Goal: Task Accomplishment & Management: Manage account settings

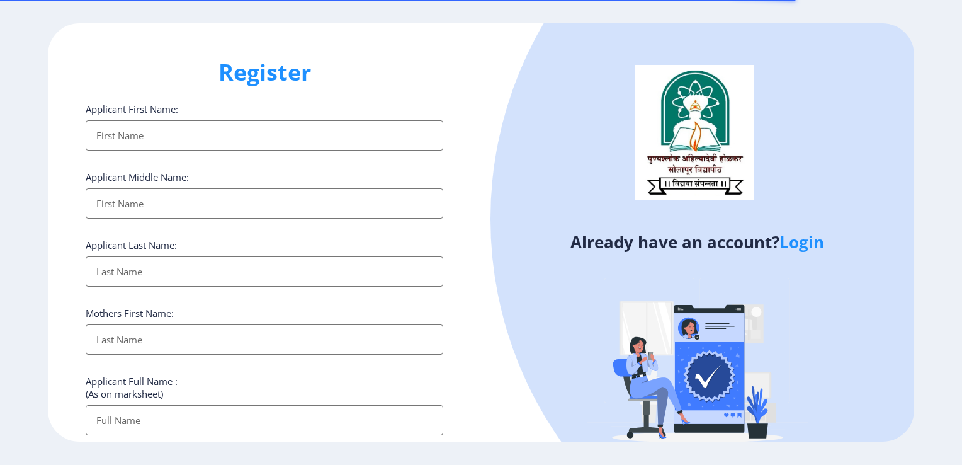
select select
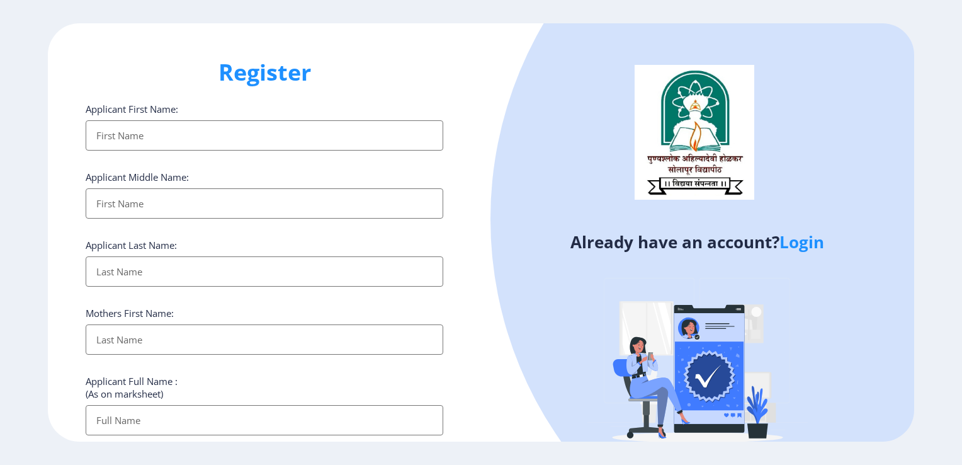
click at [803, 248] on link "Login" at bounding box center [801, 241] width 45 height 23
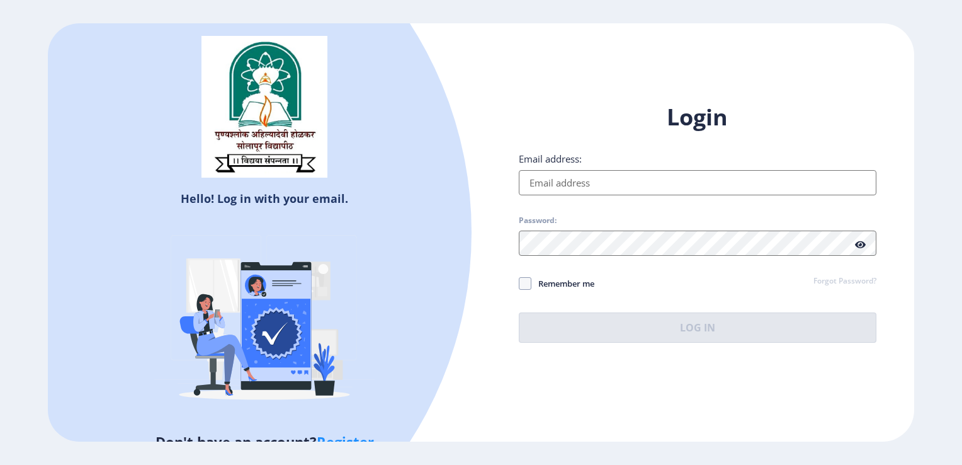
click at [559, 188] on input "Email address:" at bounding box center [698, 182] width 358 height 25
type input "[EMAIL_ADDRESS][DOMAIN_NAME]"
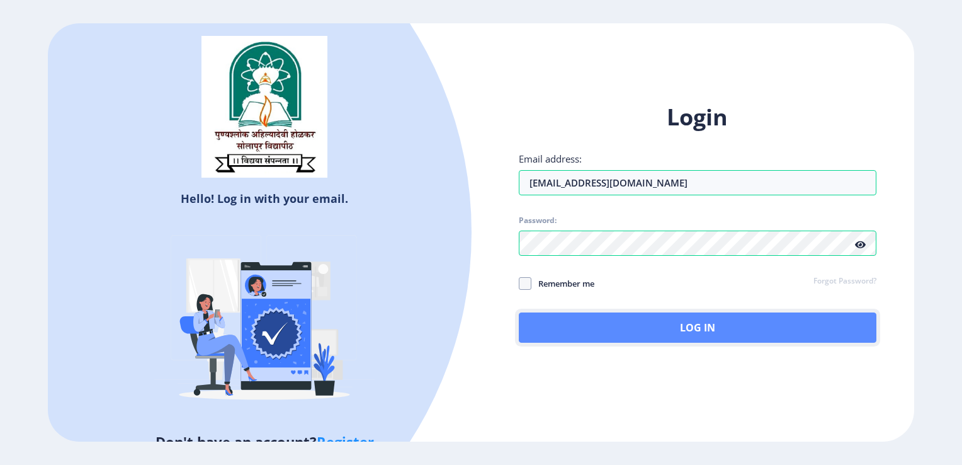
click at [685, 326] on button "Log In" at bounding box center [698, 327] width 358 height 30
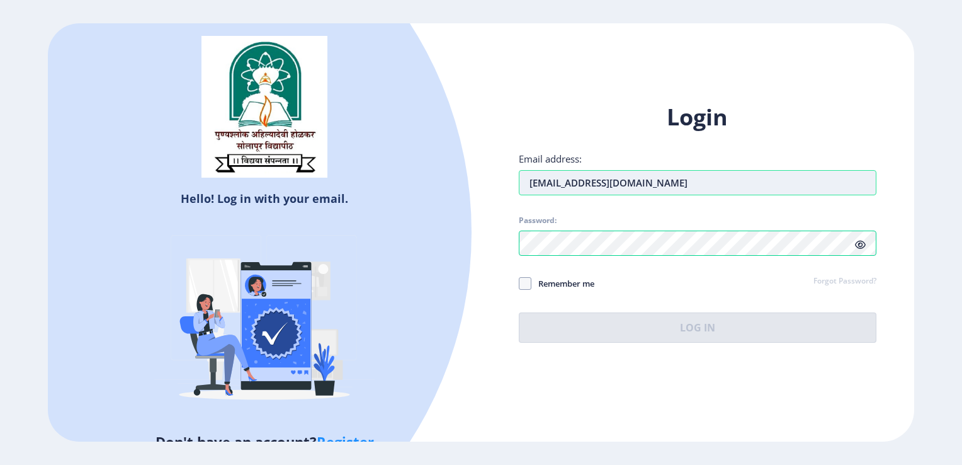
click at [647, 190] on input "[EMAIL_ADDRESS][DOMAIN_NAME]" at bounding box center [698, 182] width 358 height 25
click at [862, 247] on div "Login Email address: [EMAIL_ADDRESS][DOMAIN_NAME] Password: Remember me Forgot …" at bounding box center [698, 222] width 358 height 240
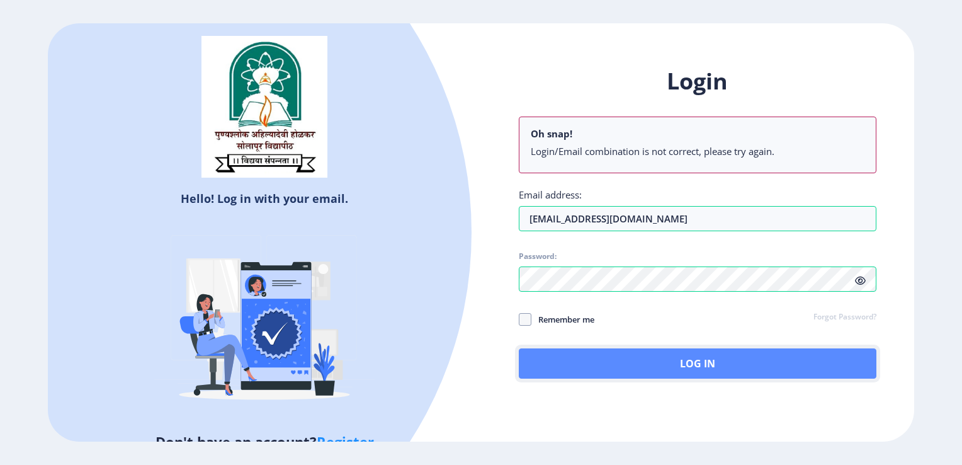
click at [684, 369] on button "Log In" at bounding box center [698, 363] width 358 height 30
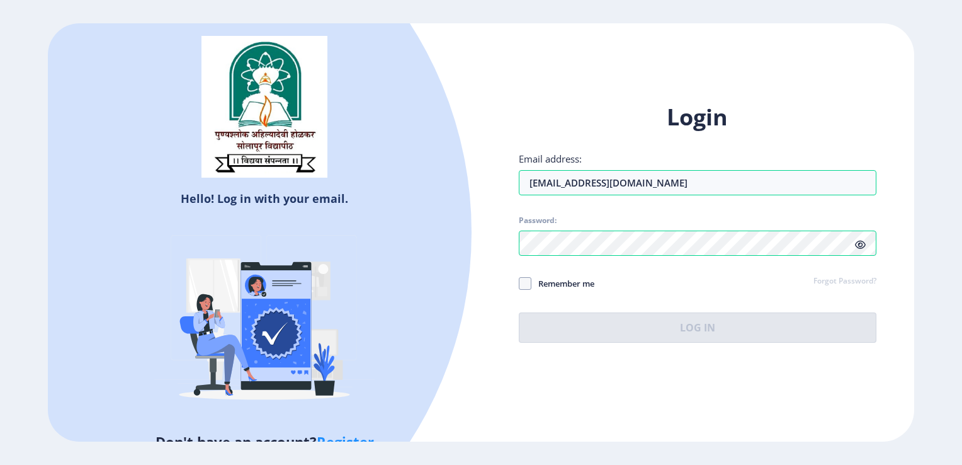
click at [828, 285] on link "Forgot Password?" at bounding box center [844, 281] width 63 height 11
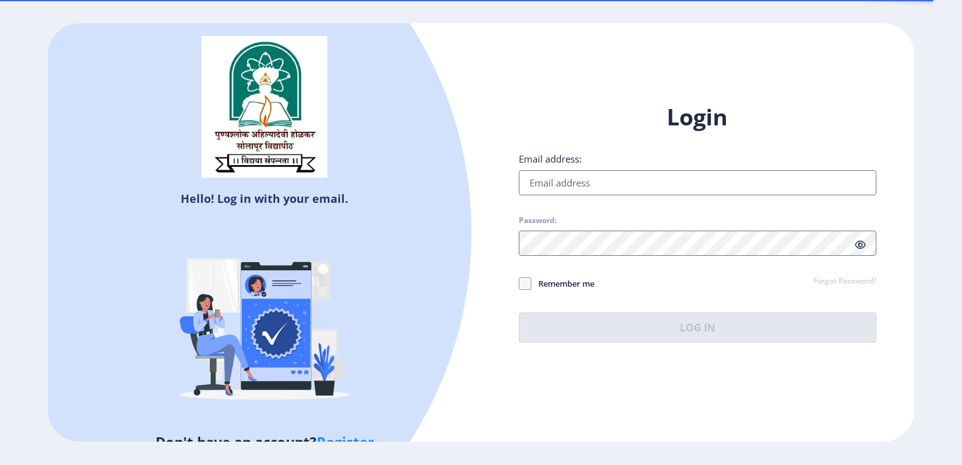
click at [589, 179] on input "Email address:" at bounding box center [698, 182] width 358 height 25
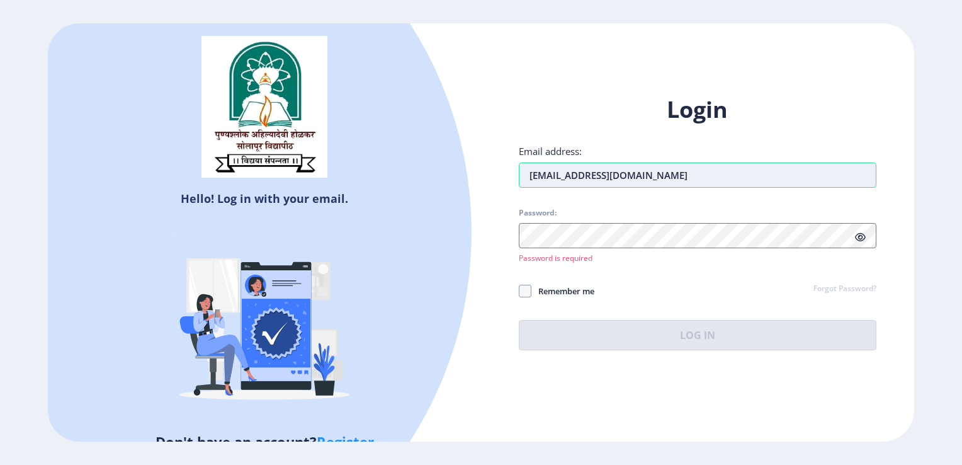
click at [662, 179] on input "[EMAIL_ADDRESS][DOMAIN_NAME]" at bounding box center [698, 174] width 358 height 25
type input "s"
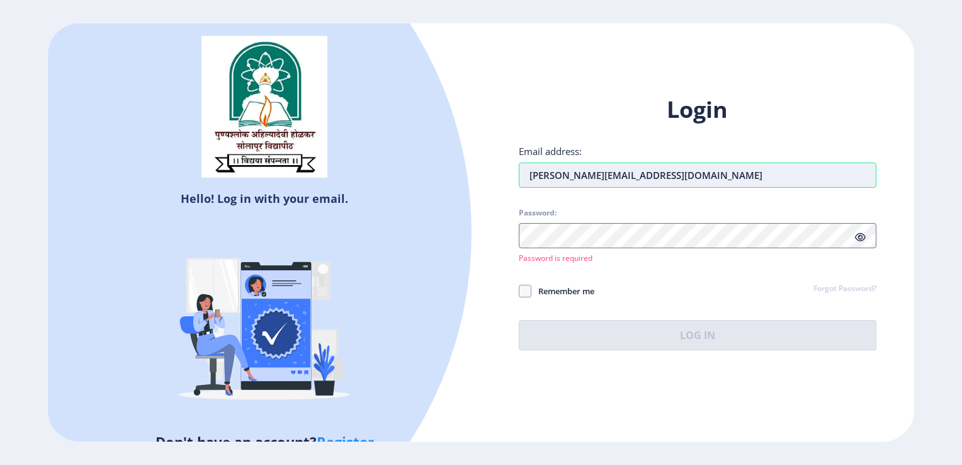
click at [661, 171] on input "[PERSON_NAME][EMAIL_ADDRESS][DOMAIN_NAME]" at bounding box center [698, 174] width 358 height 25
type input "[EMAIL_ADDRESS][DOMAIN_NAME]"
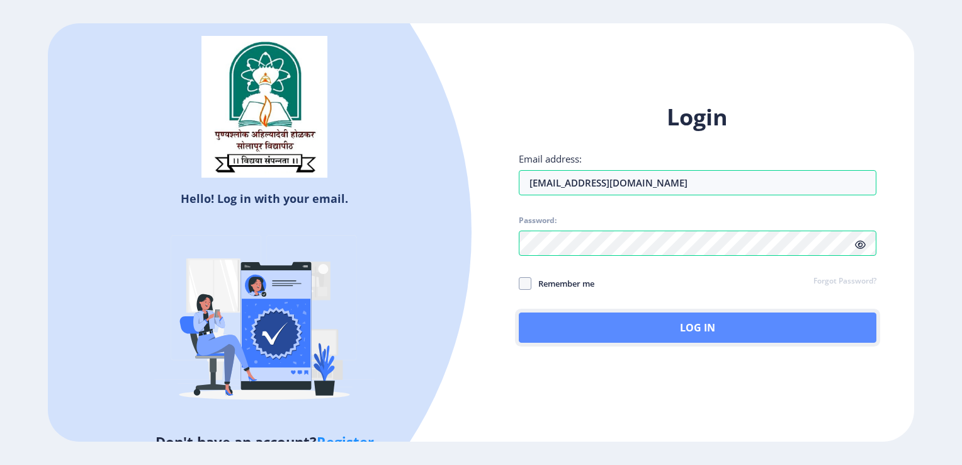
click at [665, 321] on button "Log In" at bounding box center [698, 327] width 358 height 30
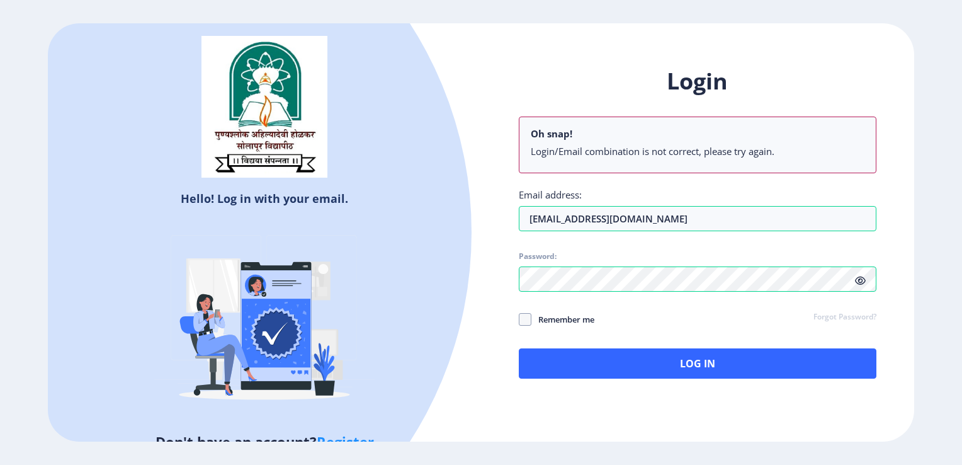
click at [603, 210] on div "Login Oh snap! Login/Email combination is not correct, please try again. Email …" at bounding box center [698, 222] width 358 height 312
click at [593, 242] on div "Login Oh snap! Login/Email combination is not correct, please try again. Email …" at bounding box center [698, 222] width 358 height 312
click at [861, 281] on icon at bounding box center [860, 280] width 11 height 9
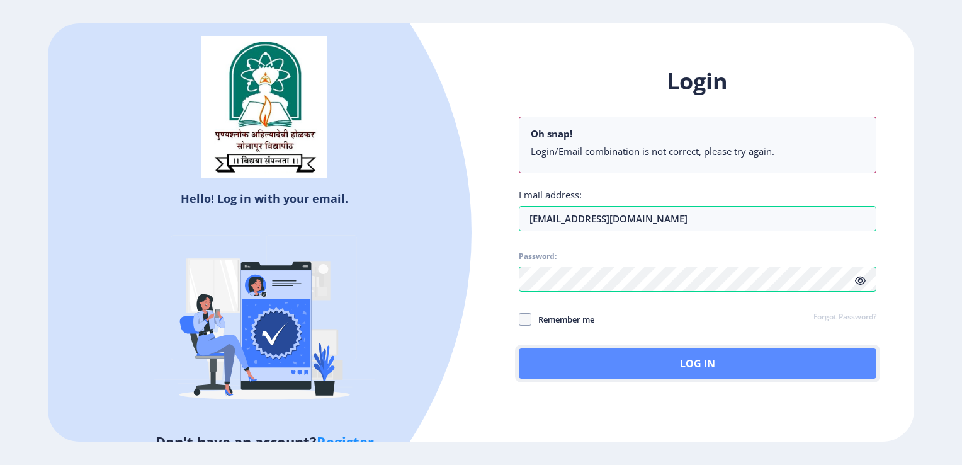
click at [650, 366] on button "Log In" at bounding box center [698, 363] width 358 height 30
click at [734, 359] on button "Log In" at bounding box center [698, 363] width 358 height 30
click at [720, 356] on button "Log In" at bounding box center [698, 363] width 358 height 30
